Goal: Task Accomplishment & Management: Use online tool/utility

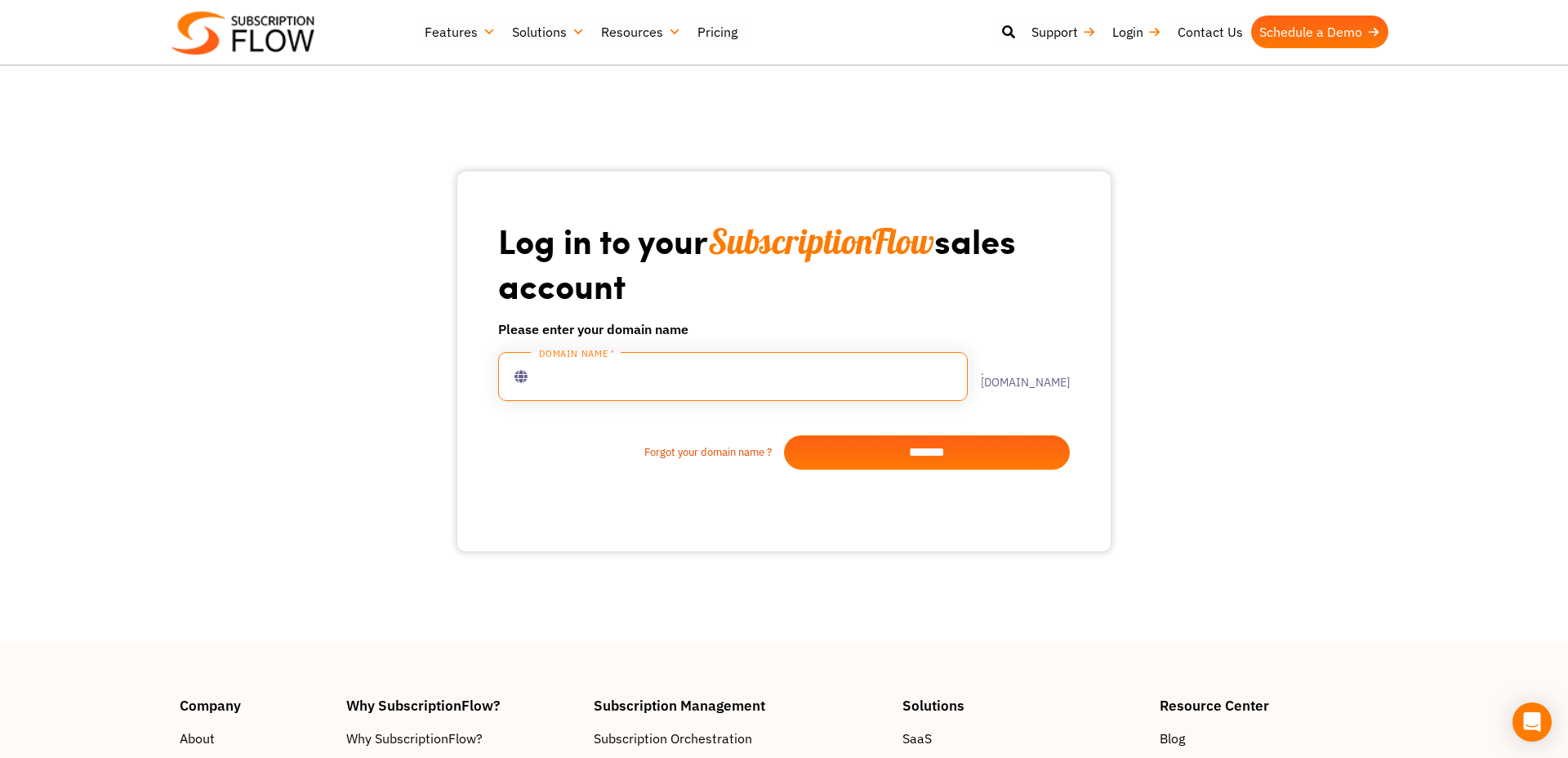
click at [784, 361] on input "text" at bounding box center [732, 377] width 469 height 49
type input "**********"
click at [971, 456] on input "*******" at bounding box center [927, 452] width 286 height 34
